Goal: Navigation & Orientation: Find specific page/section

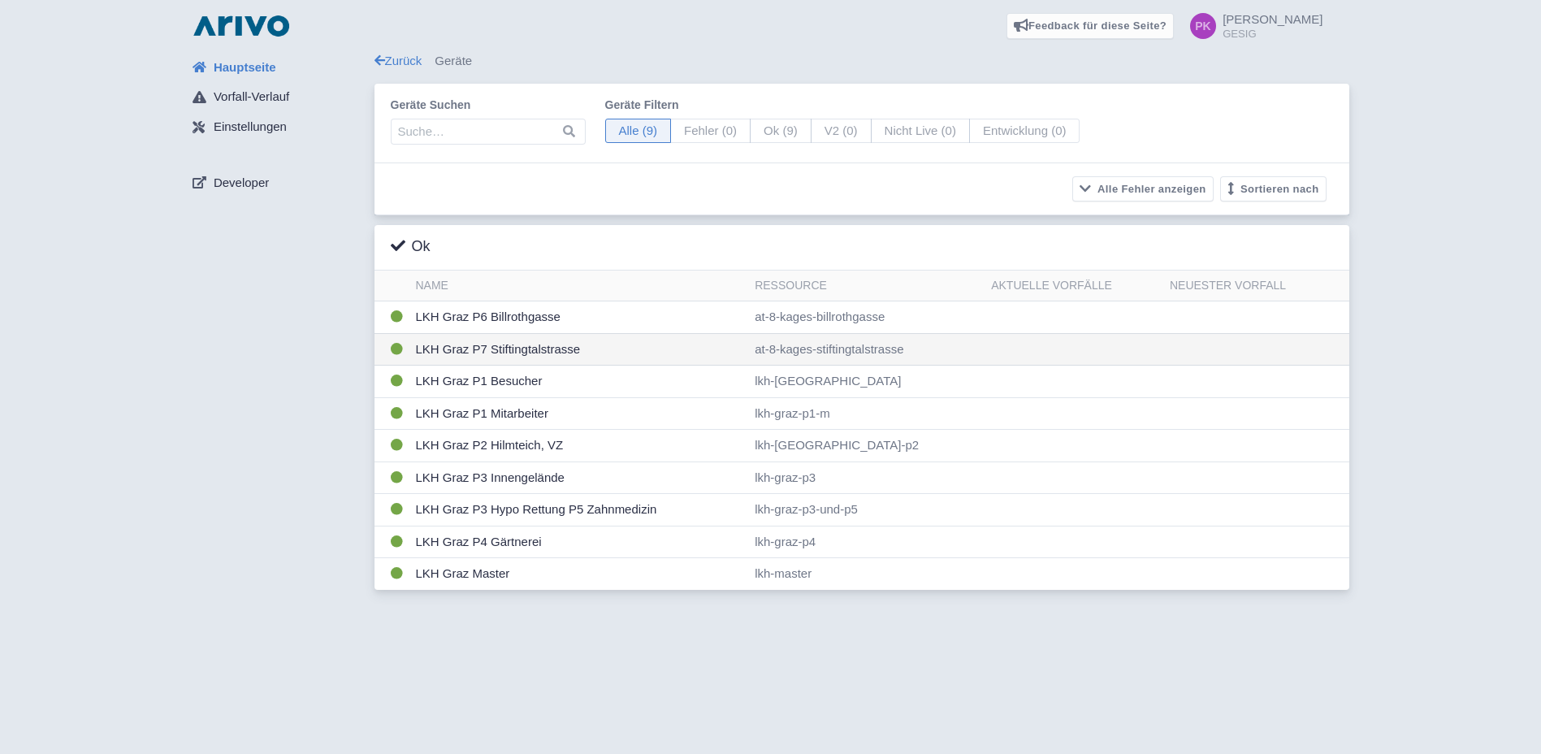
click at [537, 348] on td "LKH Graz P7 Stiftingtalstrasse" at bounding box center [579, 349] width 340 height 32
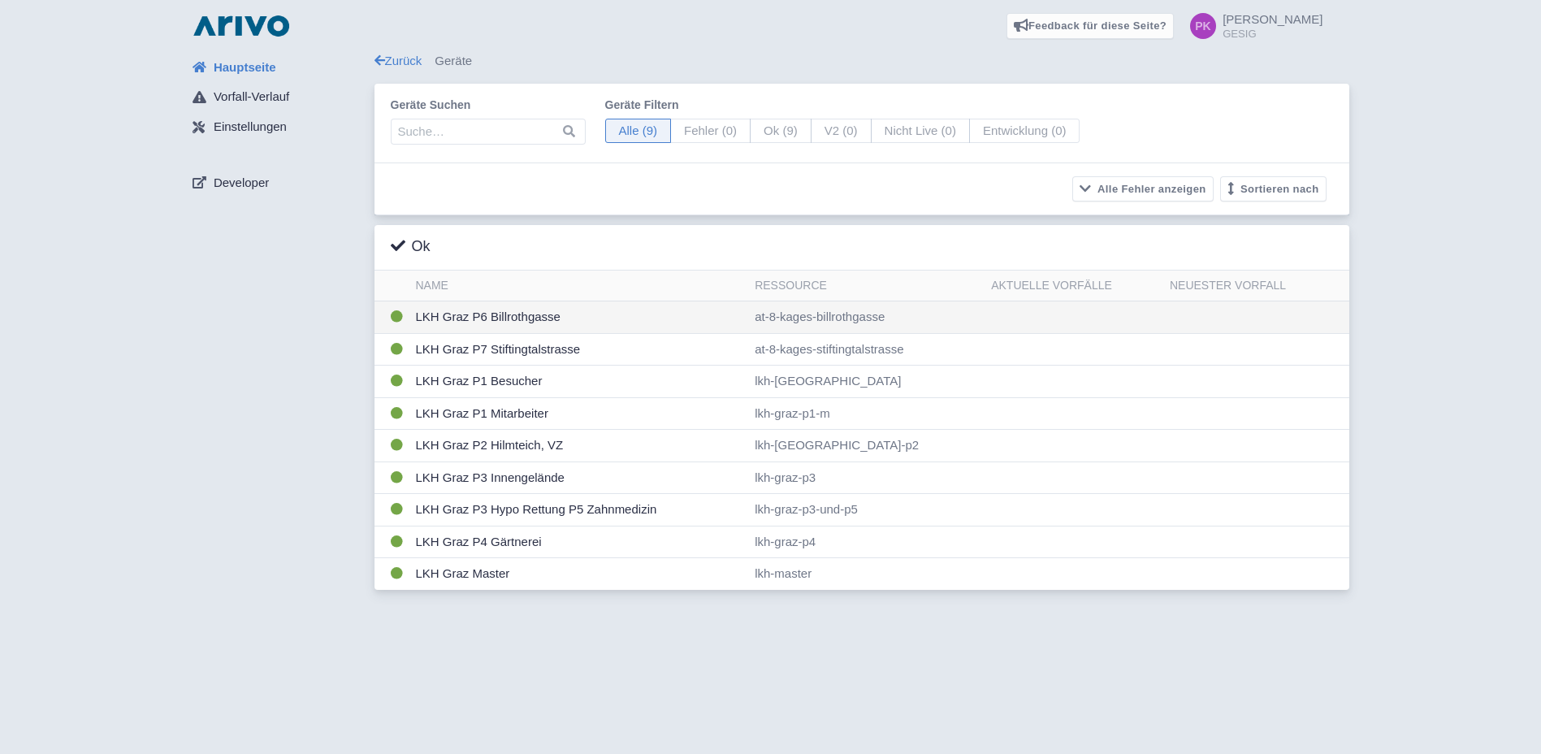
click at [442, 315] on td "LKH Graz P6 Billrothgasse" at bounding box center [579, 317] width 340 height 32
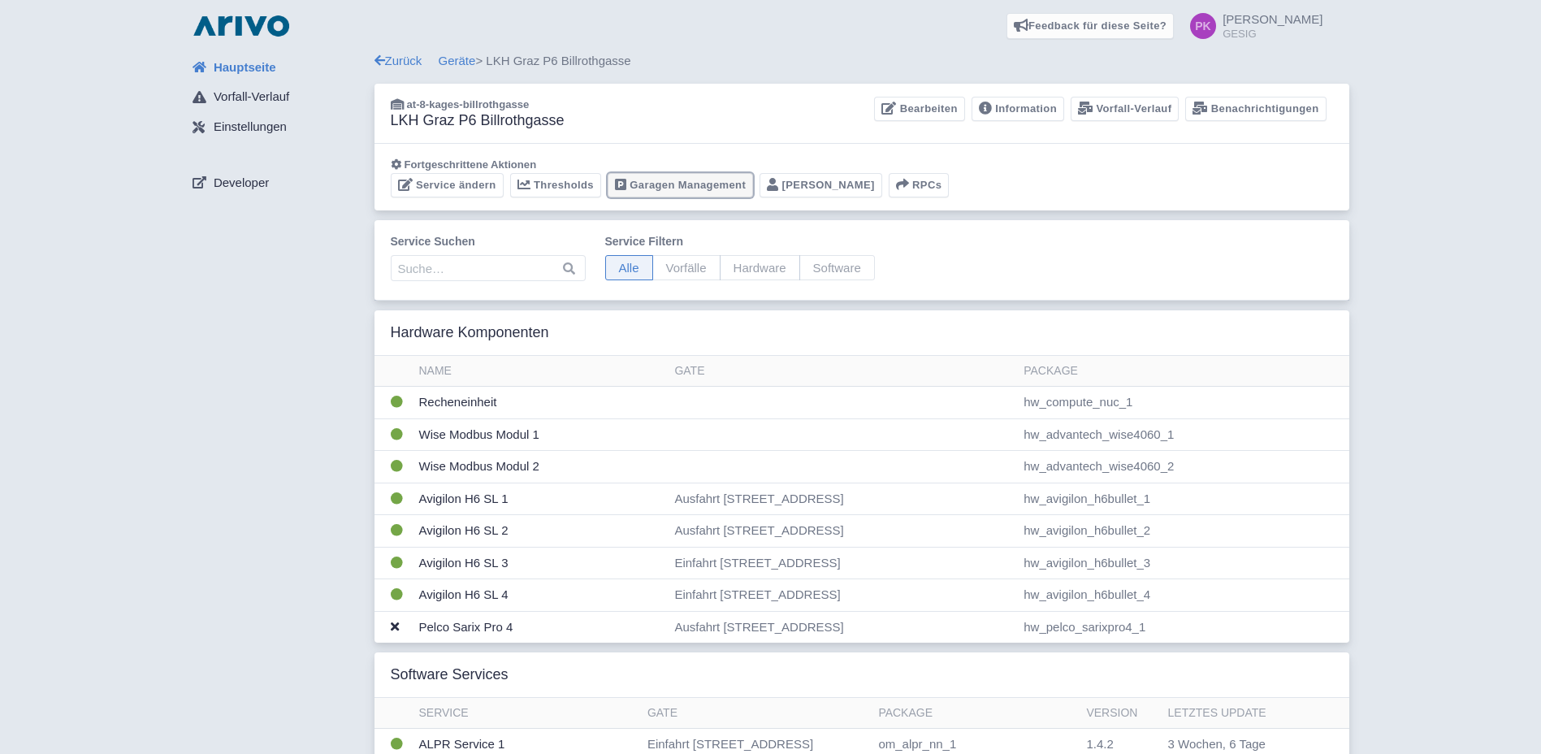
click at [692, 191] on link "Garagen Management" at bounding box center [680, 185] width 145 height 25
click at [474, 184] on link "Service ändern" at bounding box center [447, 185] width 113 height 25
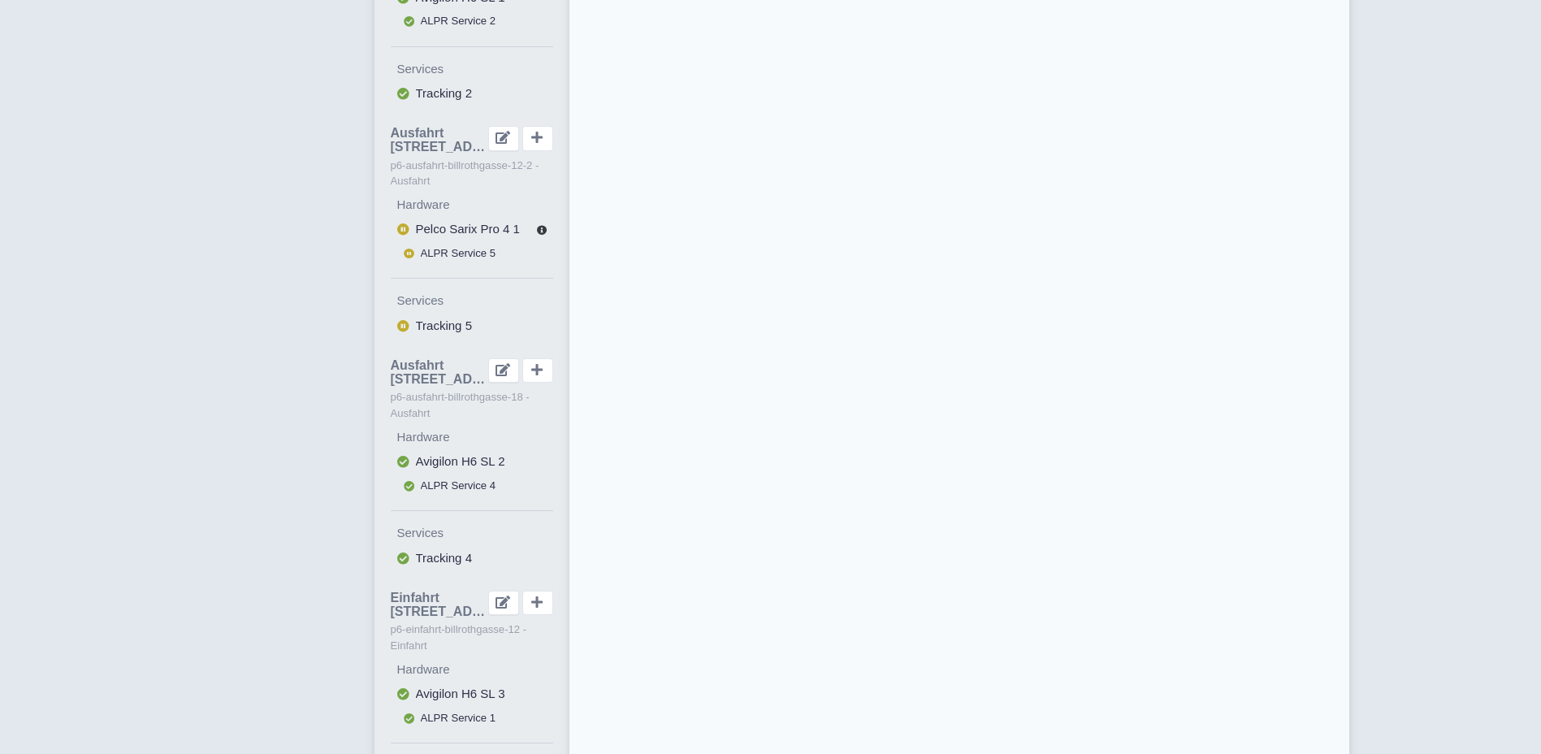
scroll to position [325, 0]
